Goal: Navigation & Orientation: Find specific page/section

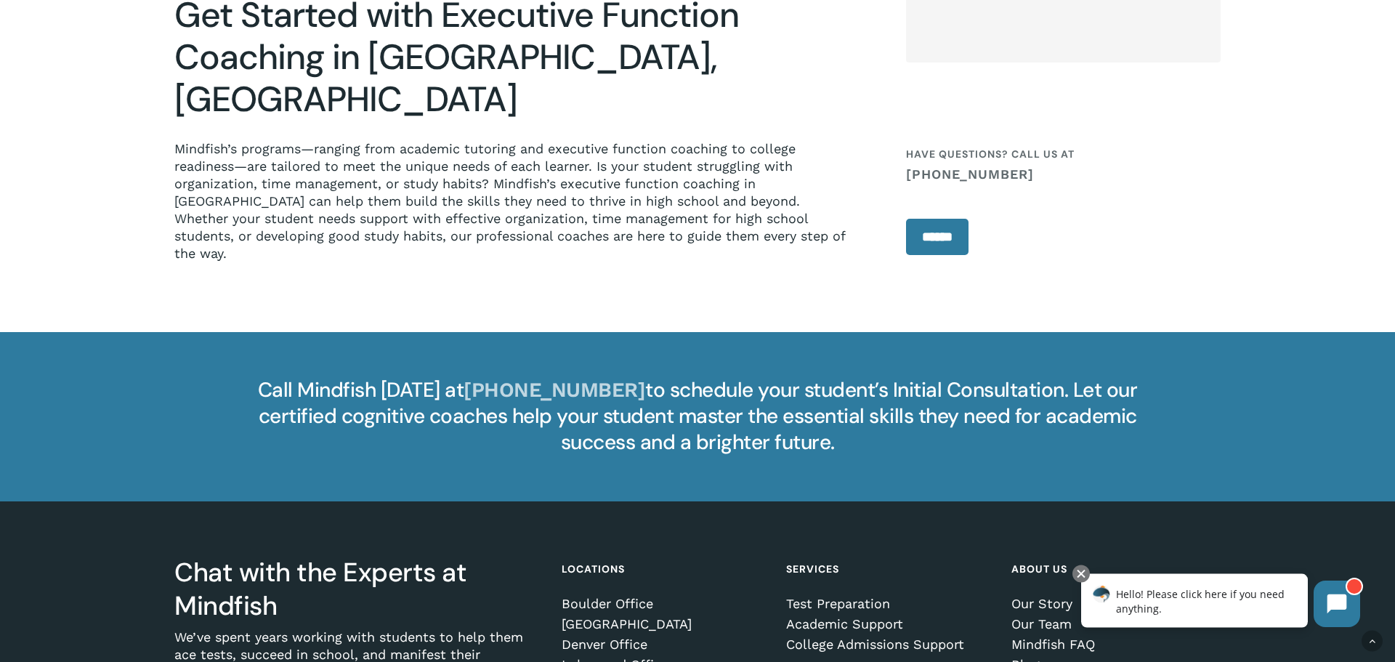
scroll to position [2672, 0]
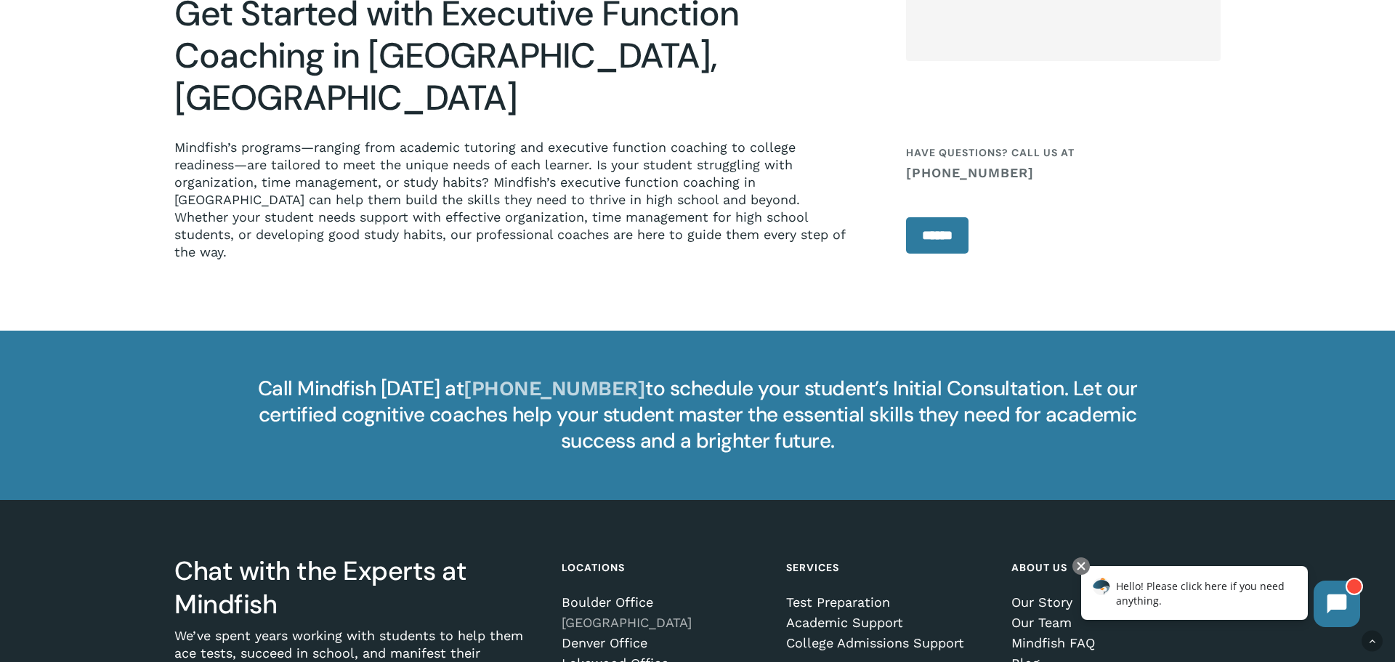
click at [620, 616] on link "[GEOGRAPHIC_DATA]" at bounding box center [664, 623] width 204 height 15
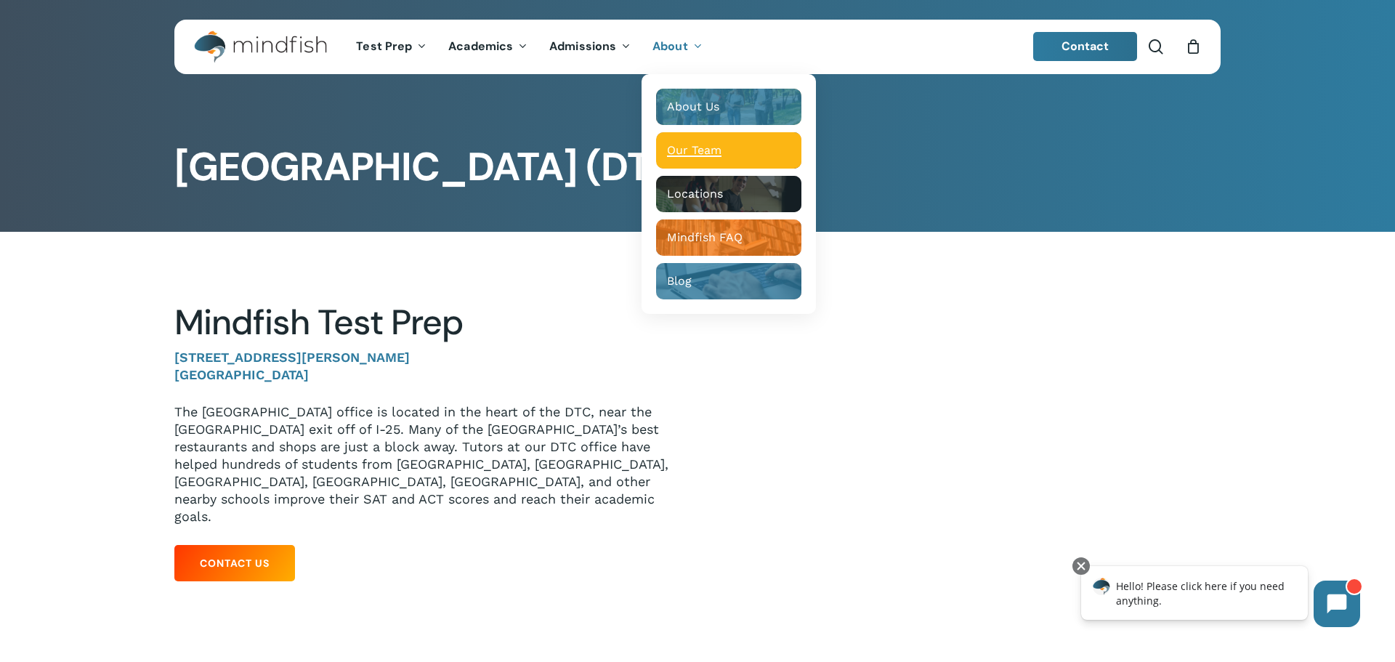
click at [687, 149] on span "Our Team" at bounding box center [694, 150] width 55 height 14
click at [685, 153] on span "Our Team" at bounding box center [694, 150] width 55 height 14
click at [686, 150] on span "Our Team" at bounding box center [694, 150] width 55 height 14
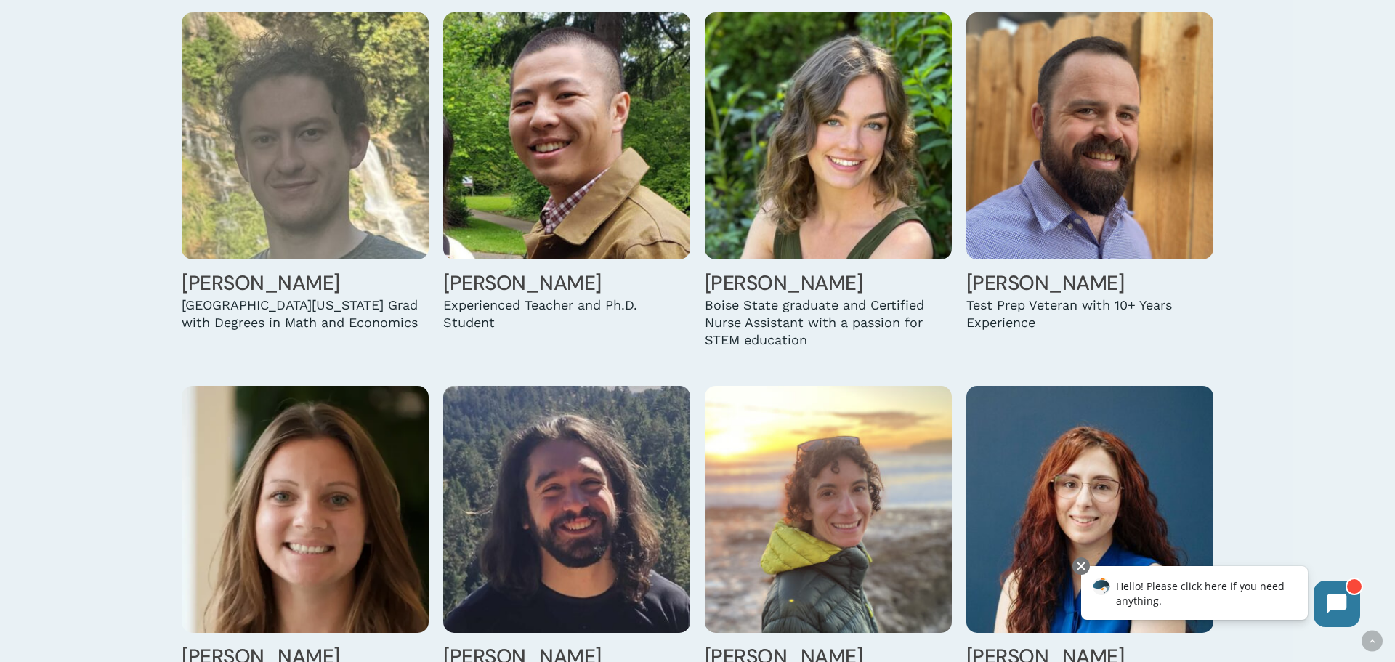
scroll to position [3452, 0]
